Goal: Find specific page/section

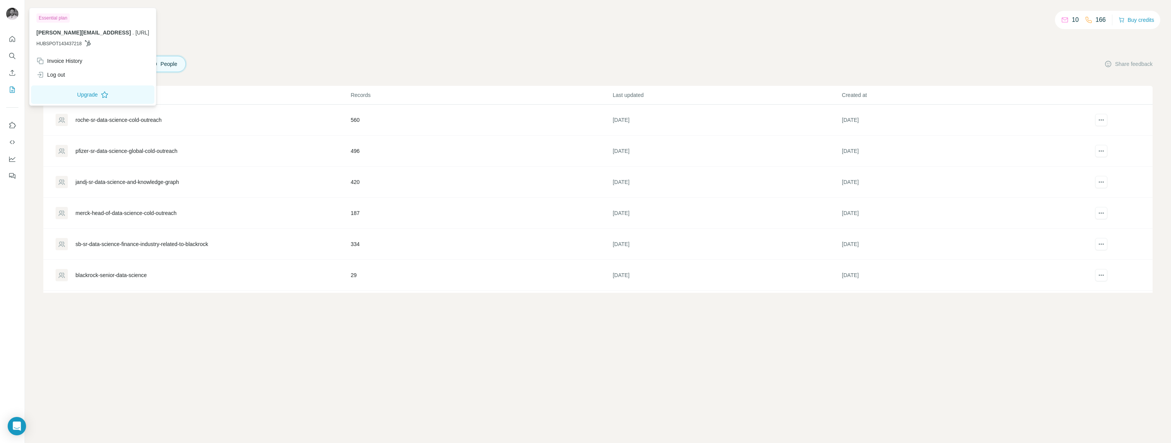
click at [15, 11] on img at bounding box center [12, 14] width 12 height 12
click at [238, 48] on div "10 166 Buy credits My lists Companies People Share feedback List name Records L…" at bounding box center [597, 155] width 1109 height 274
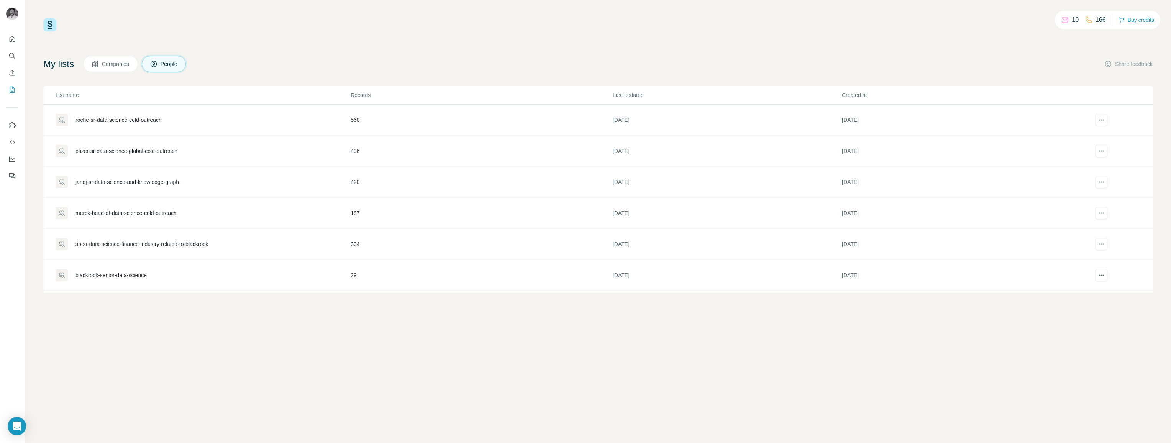
click at [124, 213] on div "merck-head-of-data-science-cold-outreach" at bounding box center [125, 213] width 101 height 8
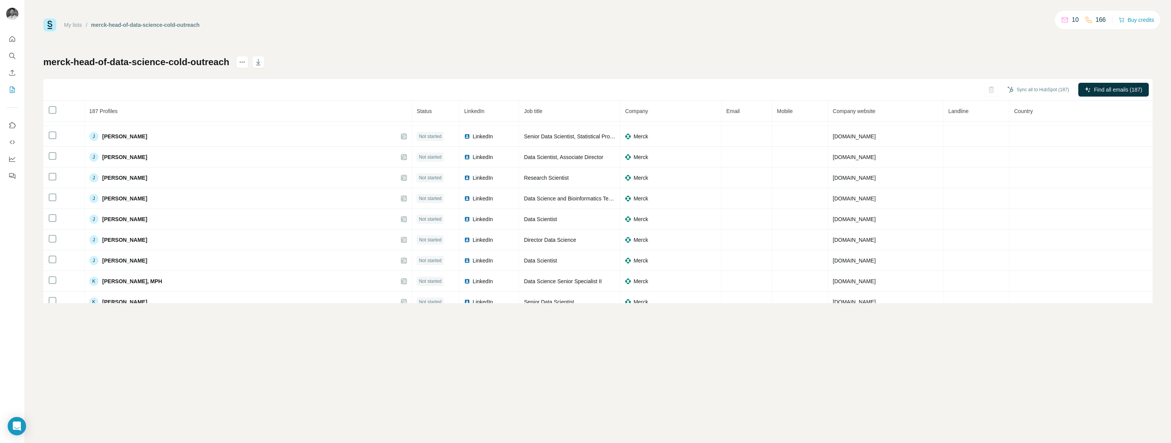
scroll to position [1294, 0]
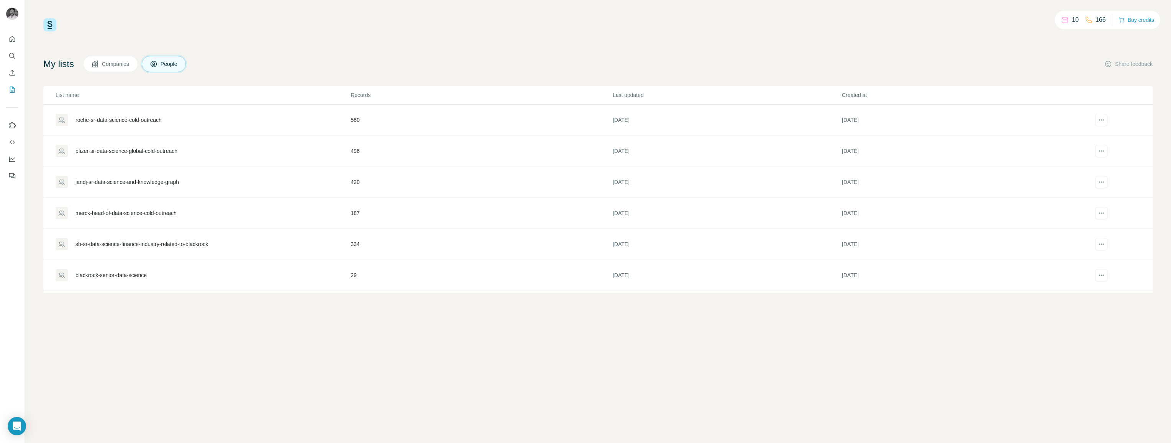
click at [134, 118] on div "roche-sr-data-science-cold-outreach" at bounding box center [118, 120] width 86 height 8
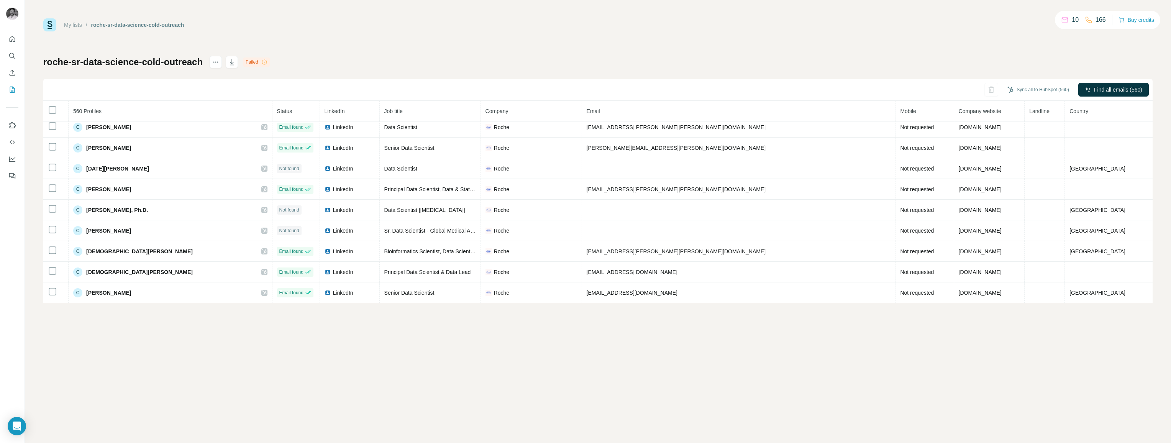
scroll to position [1888, 0]
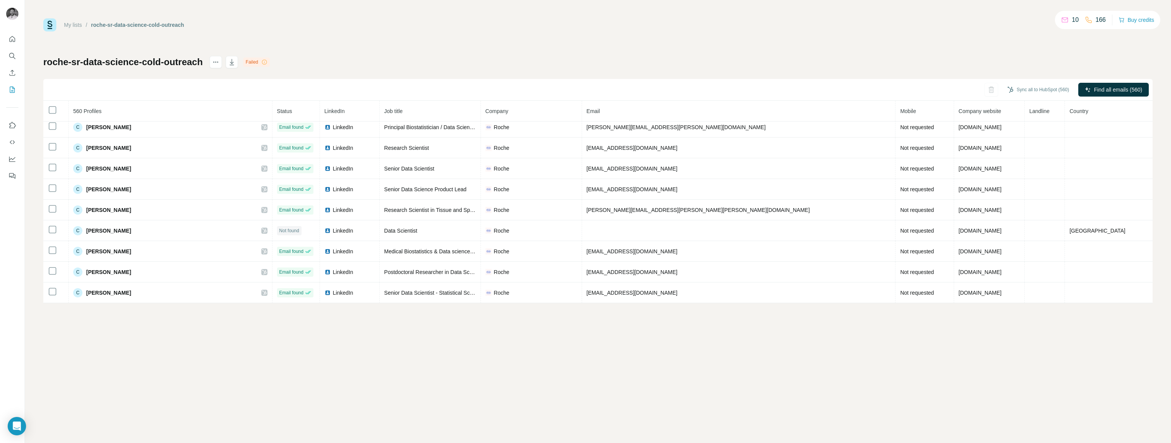
click at [435, 63] on div "roche-sr-data-science-cold-outreach Failed Sync all to HubSpot (560) Find all e…" at bounding box center [597, 179] width 1109 height 247
